Goal: Check status

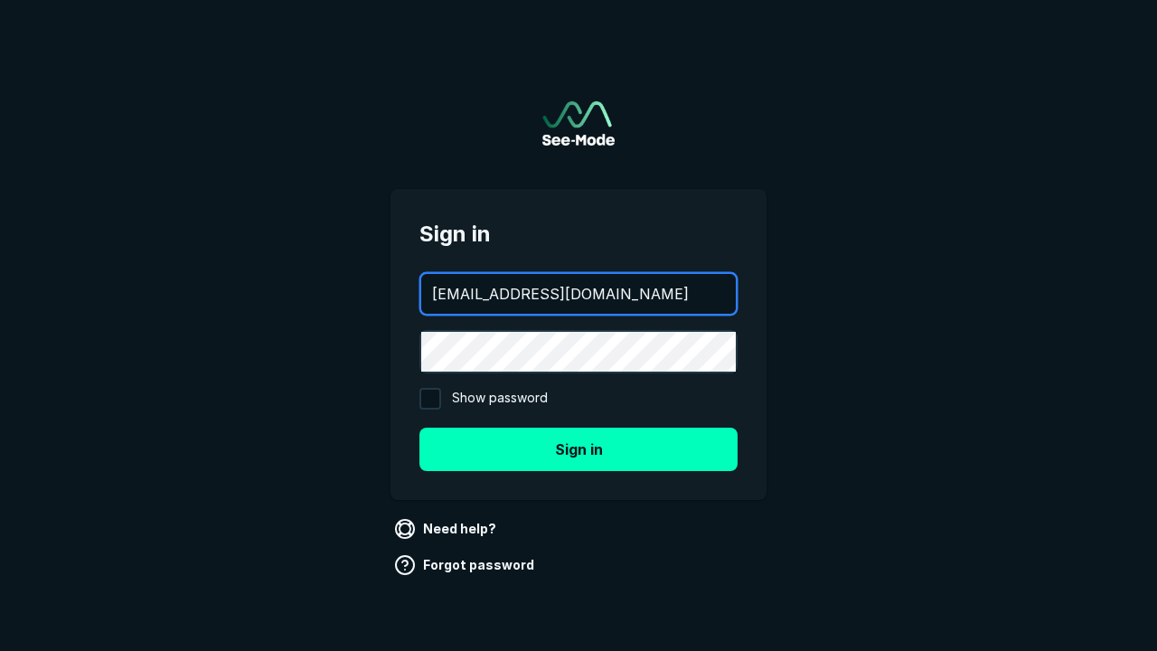
type input "[EMAIL_ADDRESS][DOMAIN_NAME]"
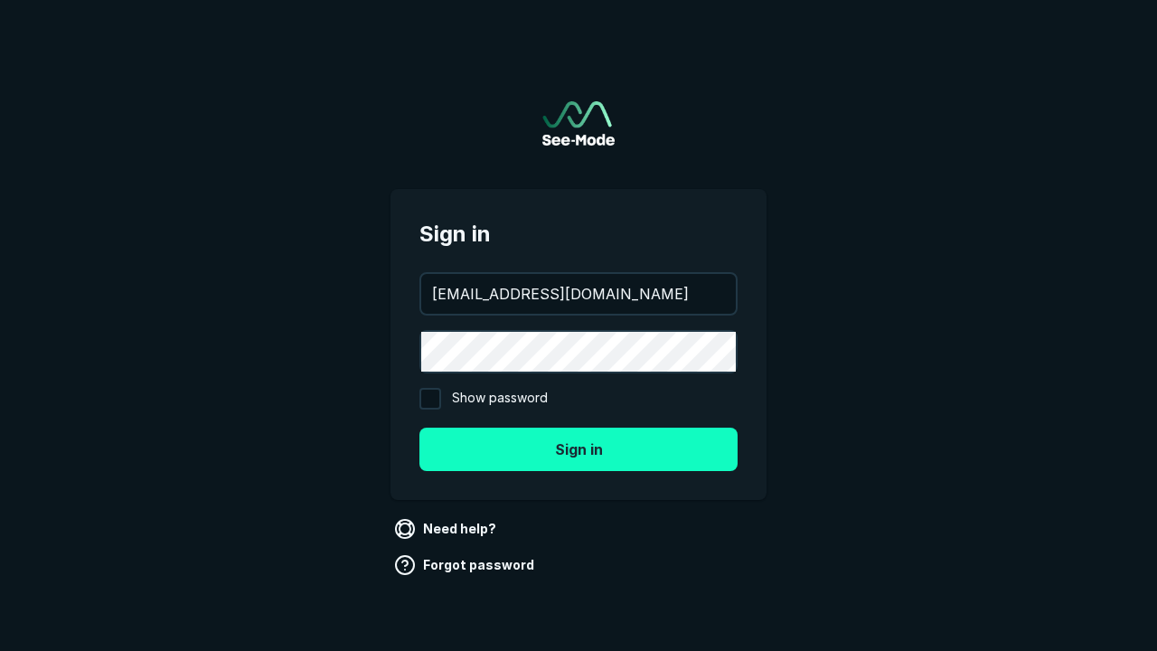
click at [579, 448] on button "Sign in" at bounding box center [578, 449] width 318 height 43
